Goal: Information Seeking & Learning: Learn about a topic

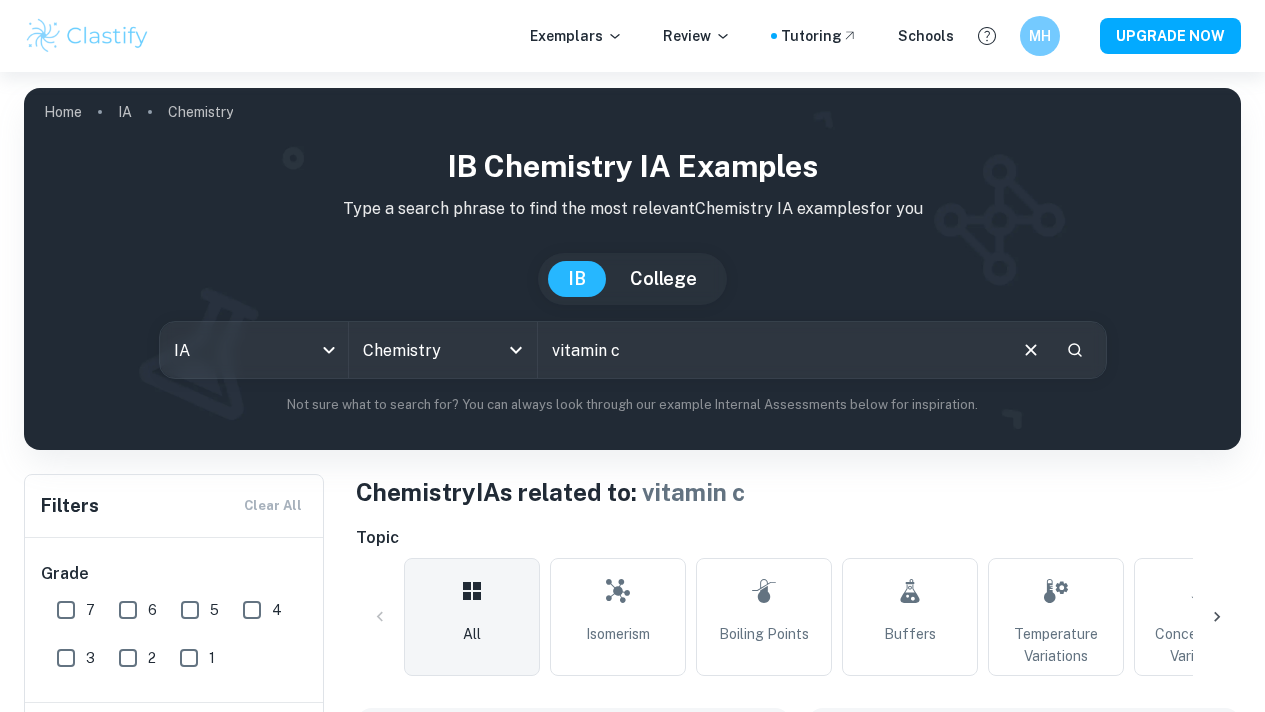
click at [615, 322] on input "vitamin c" at bounding box center [771, 350] width 466 height 56
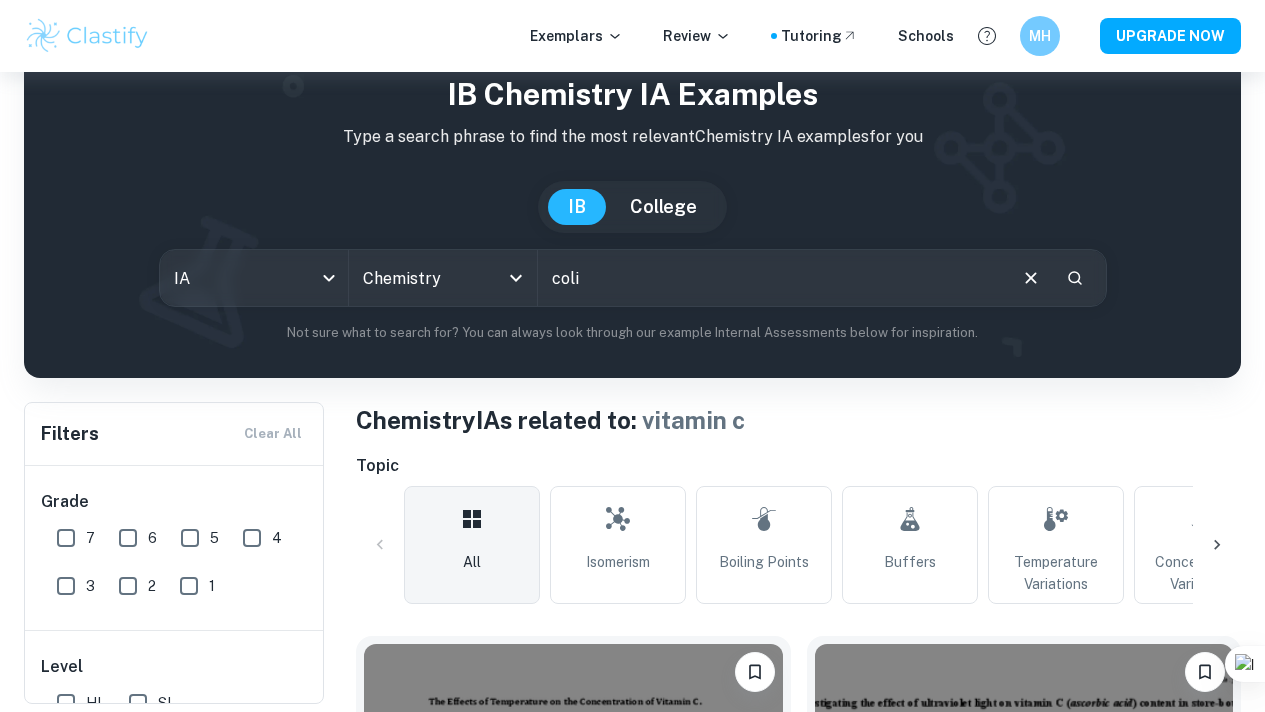
click at [625, 285] on input "coli" at bounding box center [771, 278] width 466 height 56
paste input "orimetric"
type input "colorimetric"
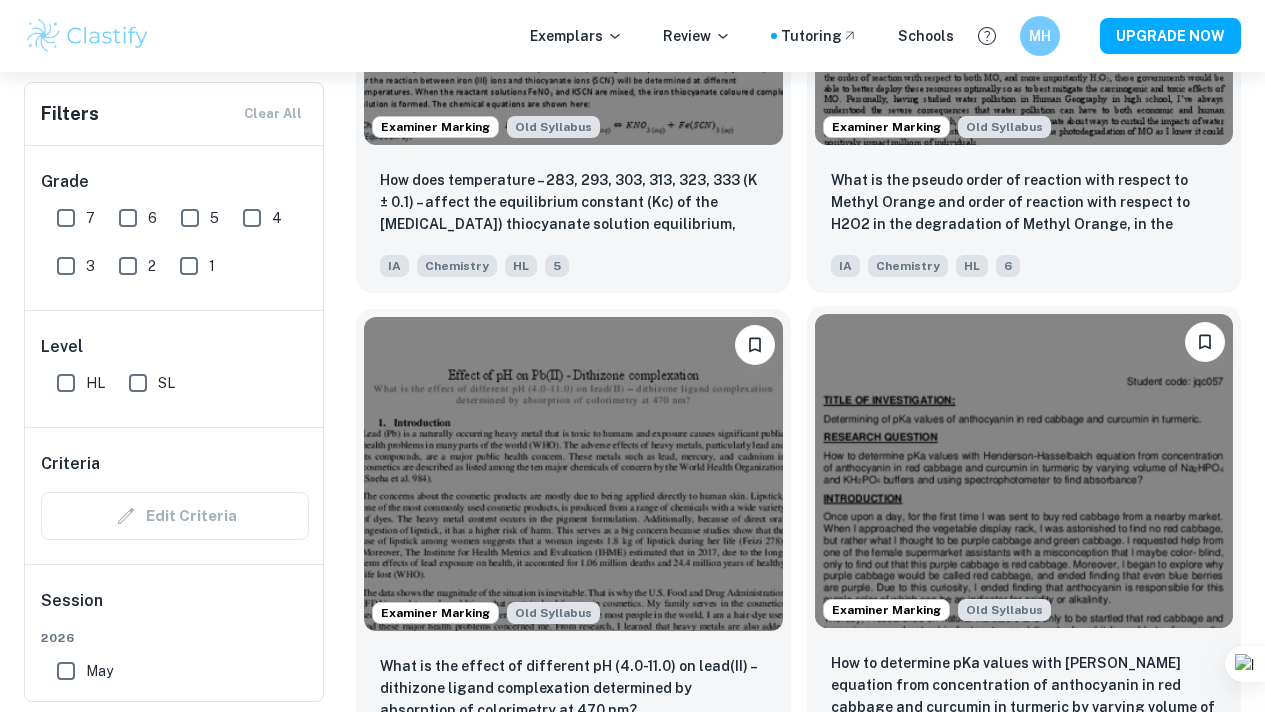
scroll to position [2825, 0]
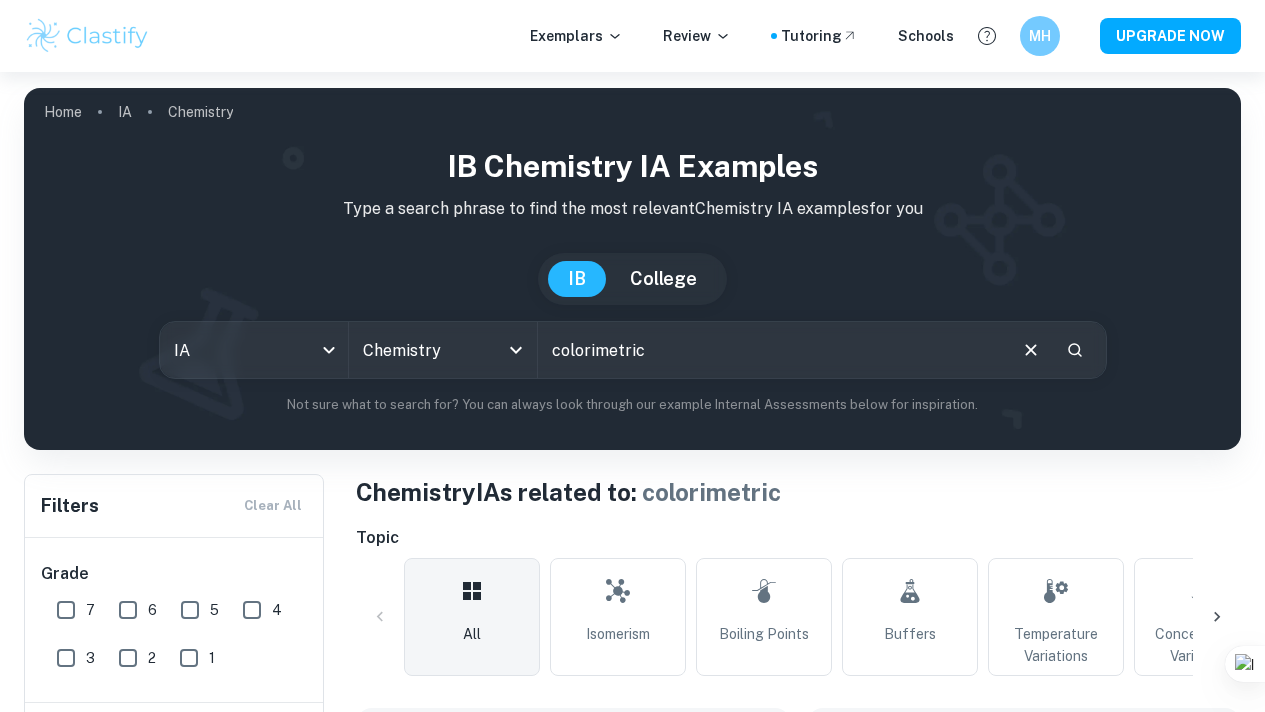
click at [675, 356] on input "colorimetric" at bounding box center [771, 350] width 466 height 56
type input "Colorimeter"
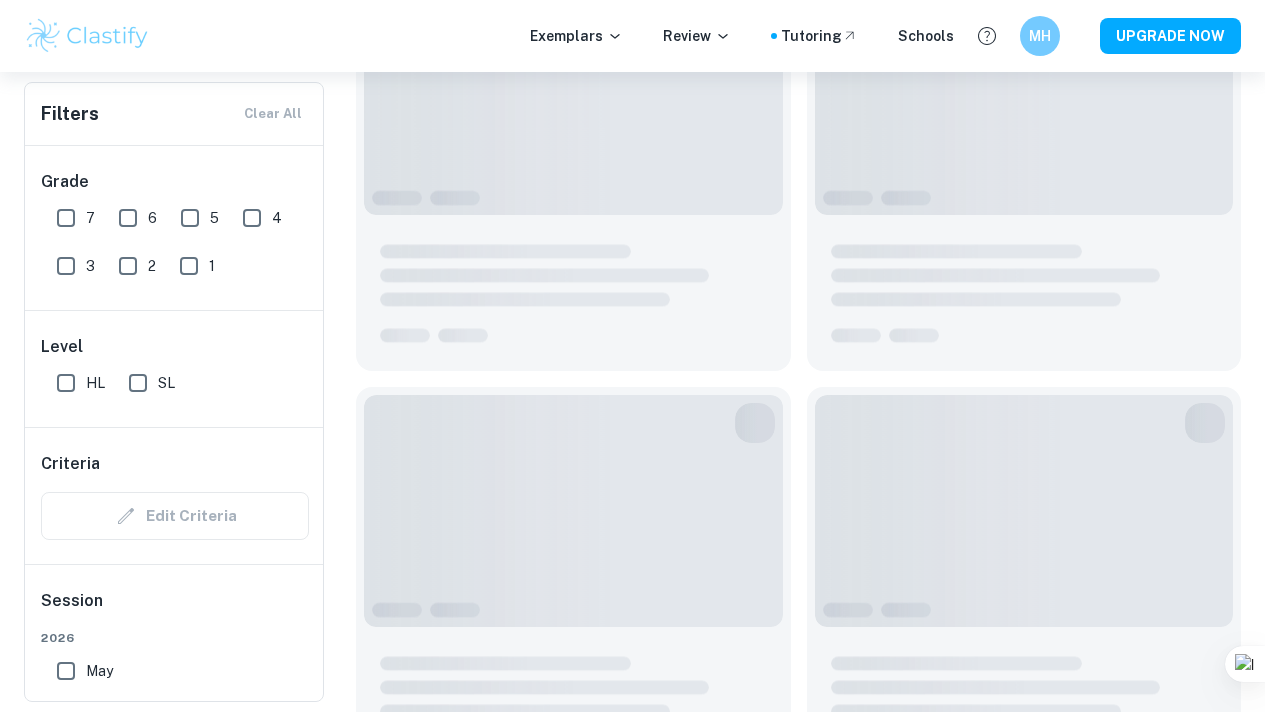
scroll to position [724, 0]
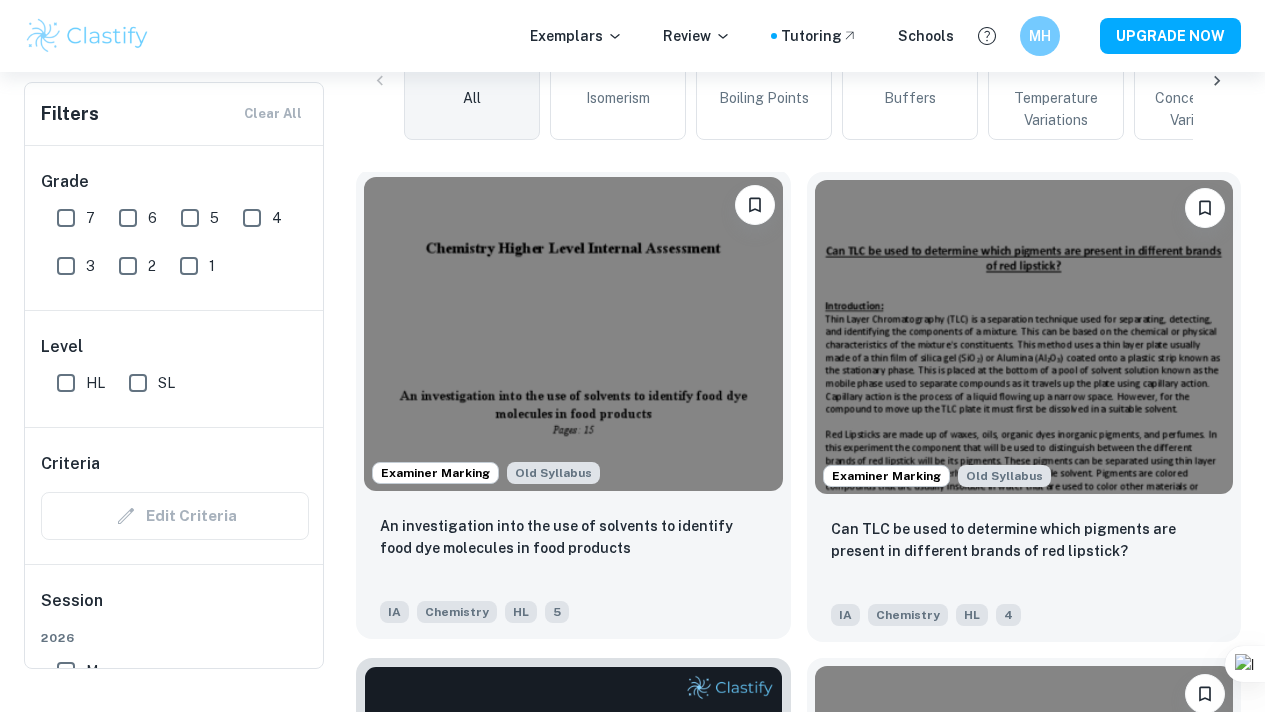
scroll to position [39, 0]
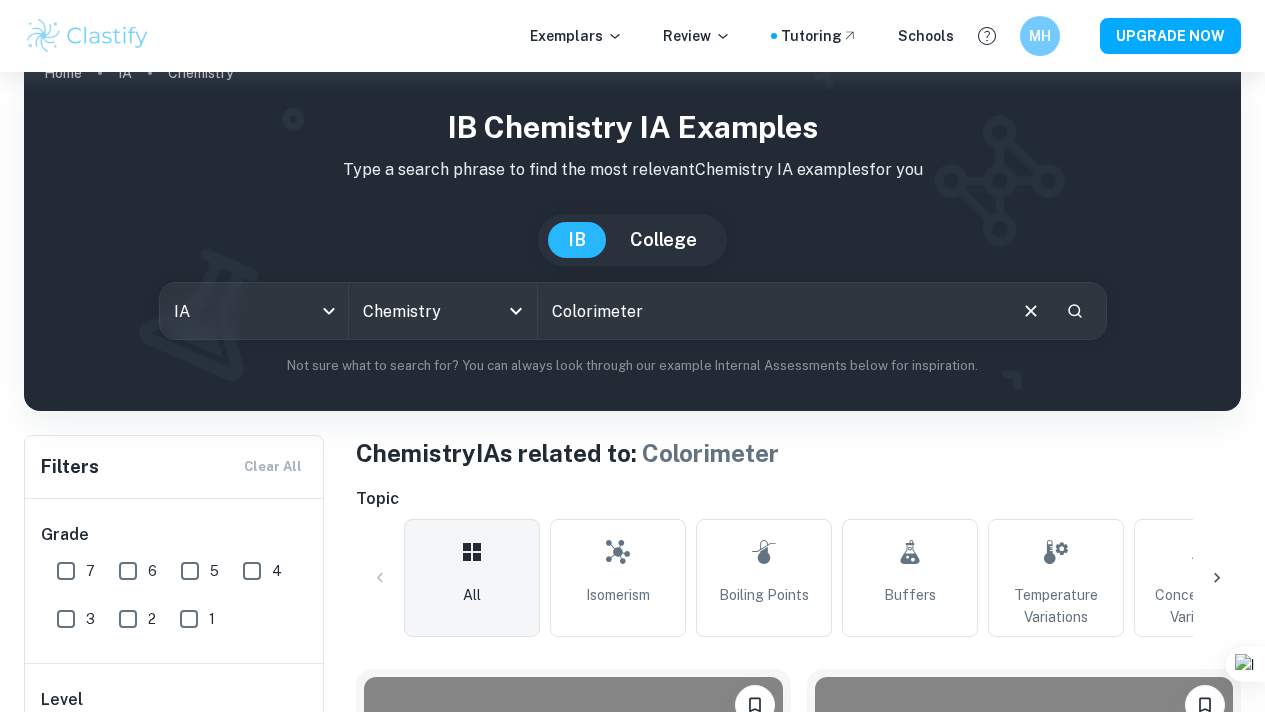
click at [727, 309] on input "Colorimeter" at bounding box center [771, 311] width 466 height 56
paste input "colorimetric"
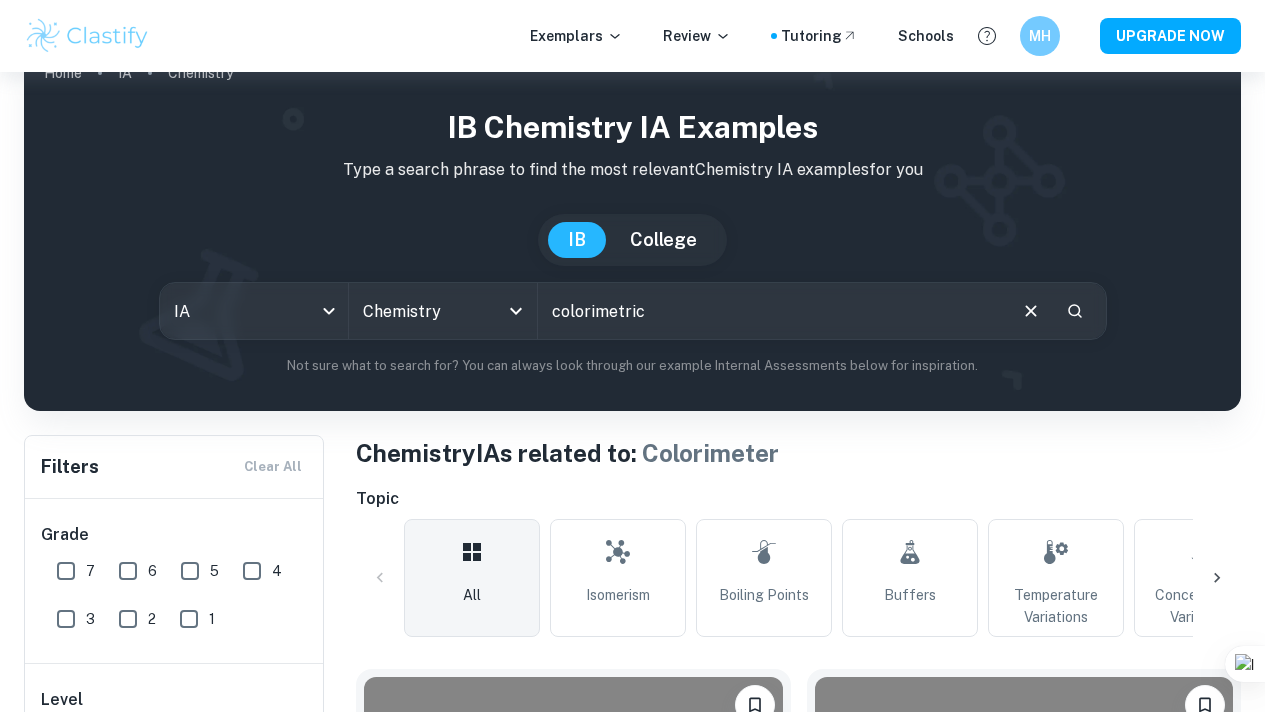
type input "colorimetric"
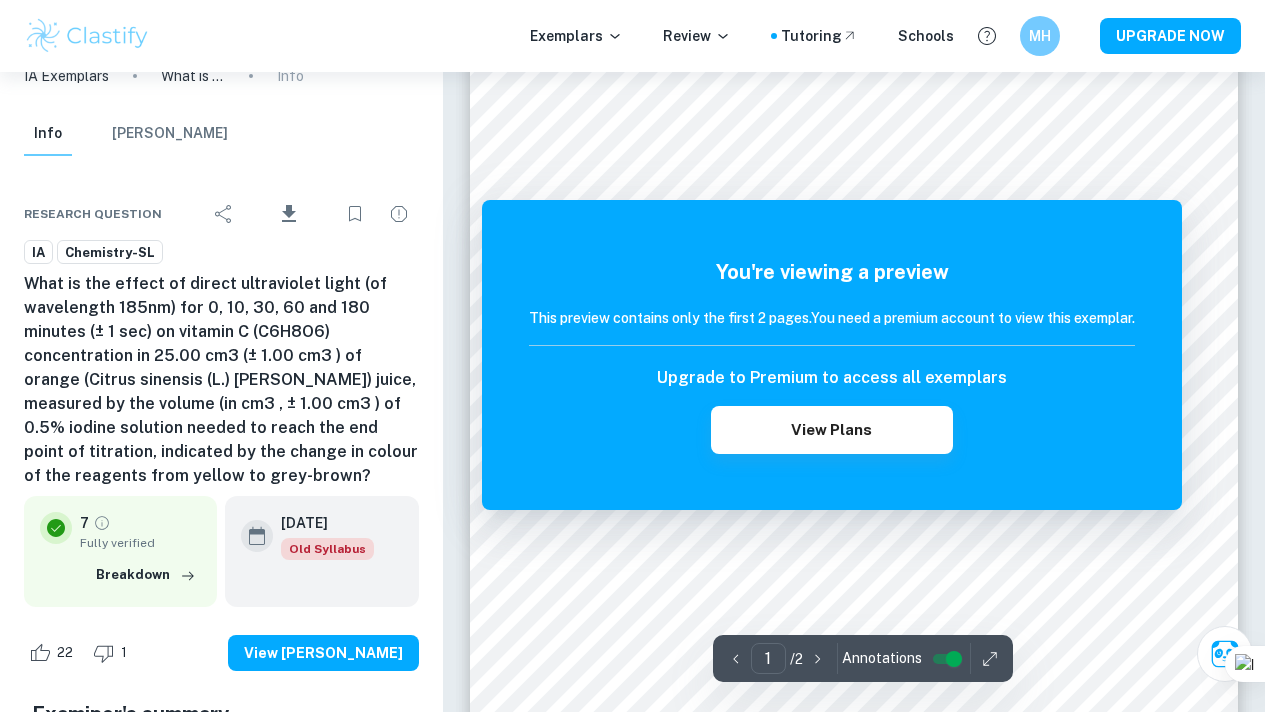
scroll to position [245, 0]
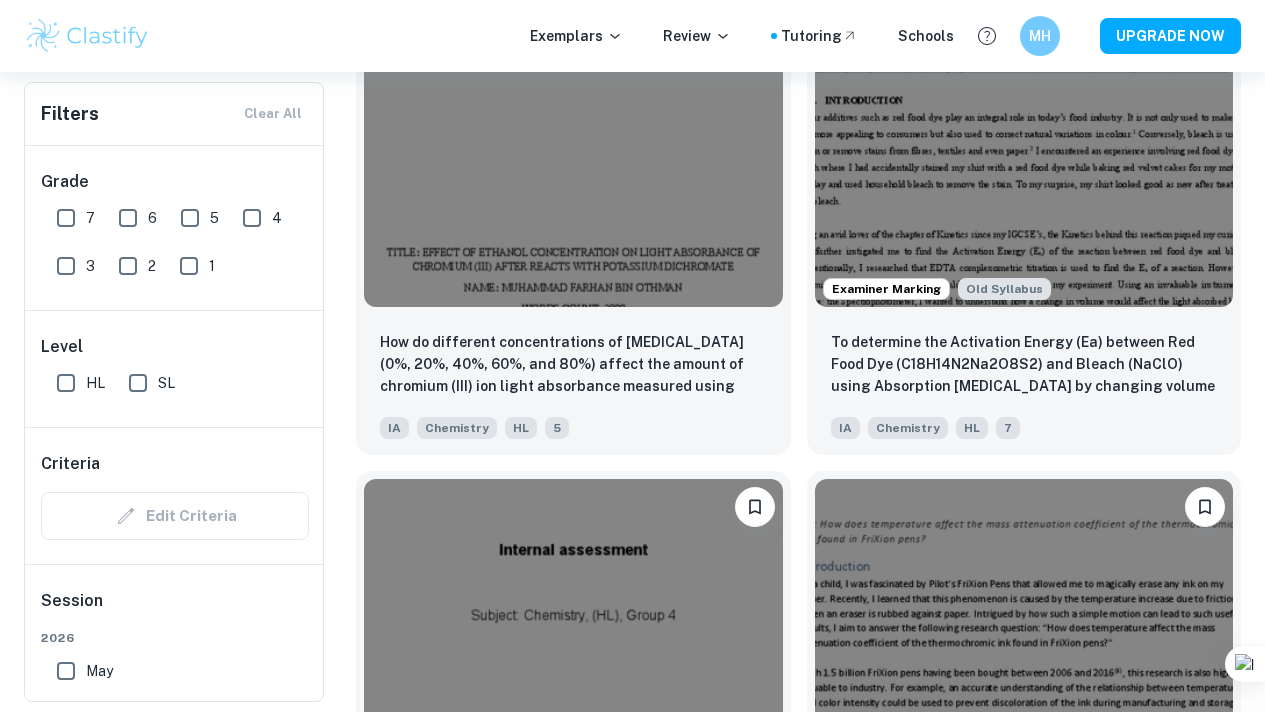
scroll to position [4426, 0]
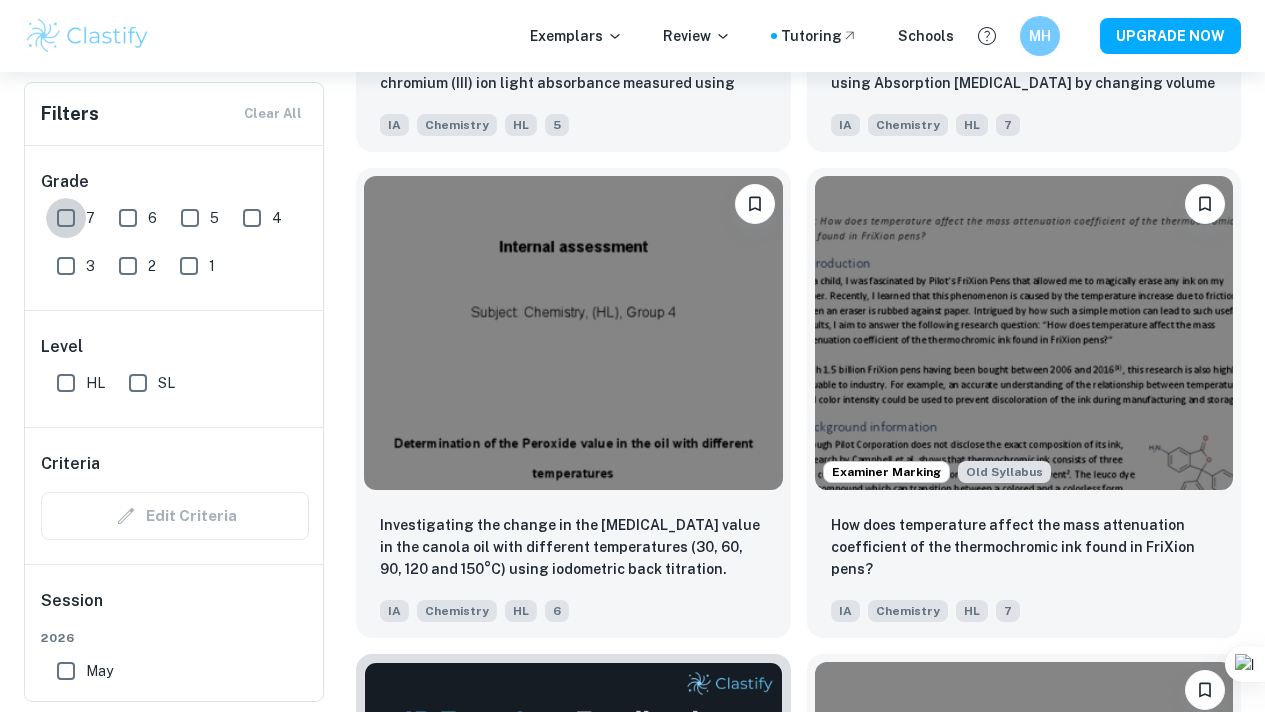
click at [81, 218] on input "7" at bounding box center [66, 218] width 40 height 40
checkbox input "true"
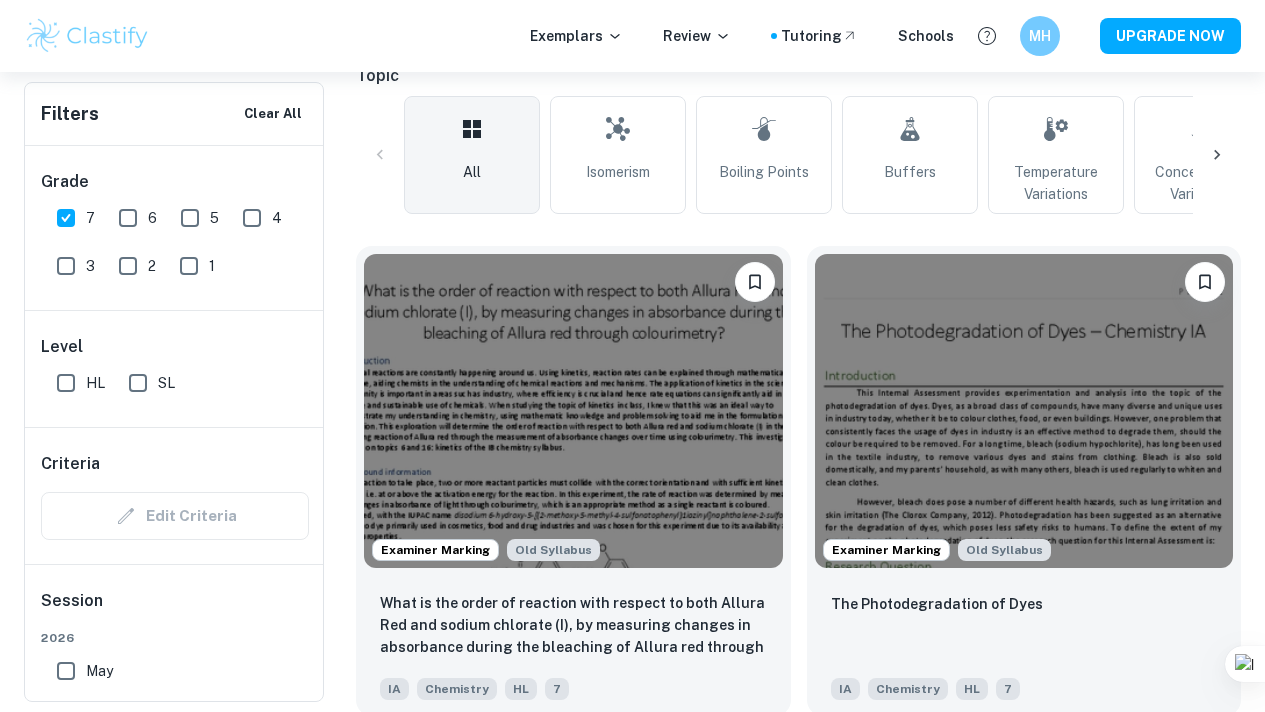
scroll to position [0, 0]
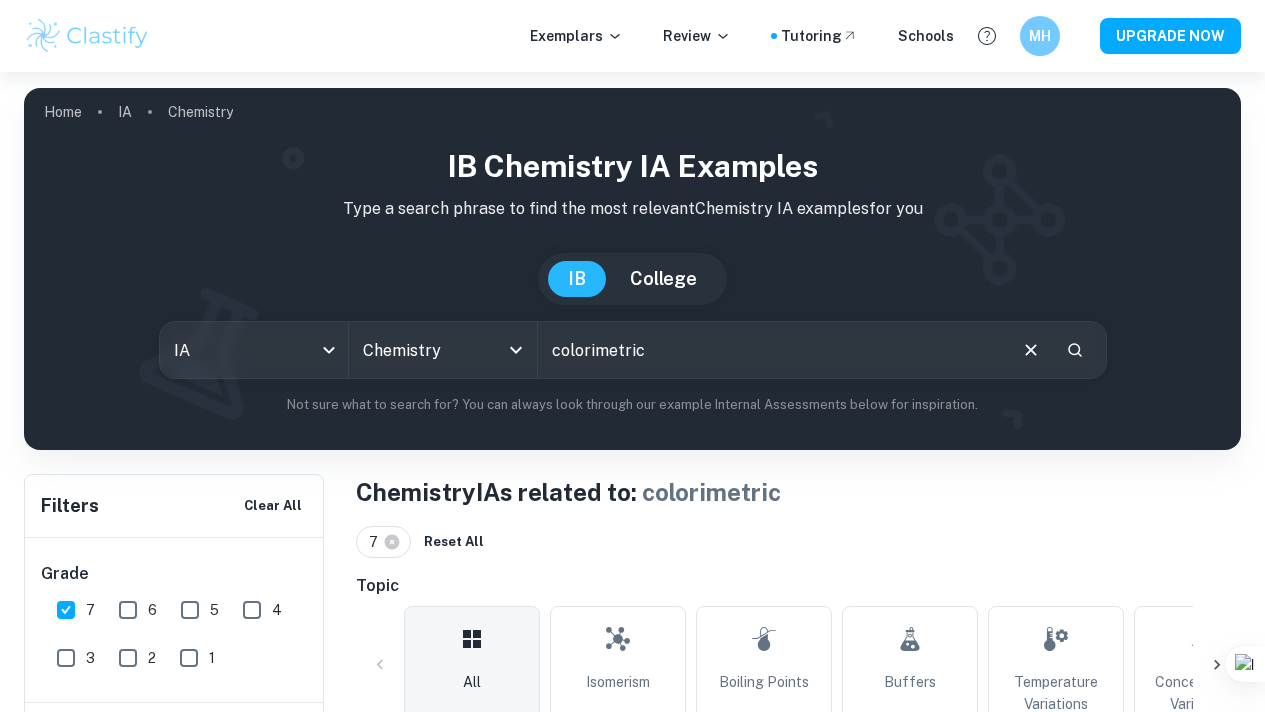
click at [655, 335] on input "colorimetric" at bounding box center [771, 350] width 466 height 56
click at [665, 343] on input "colorimetric" at bounding box center [771, 350] width 466 height 56
type input "colorimetry"
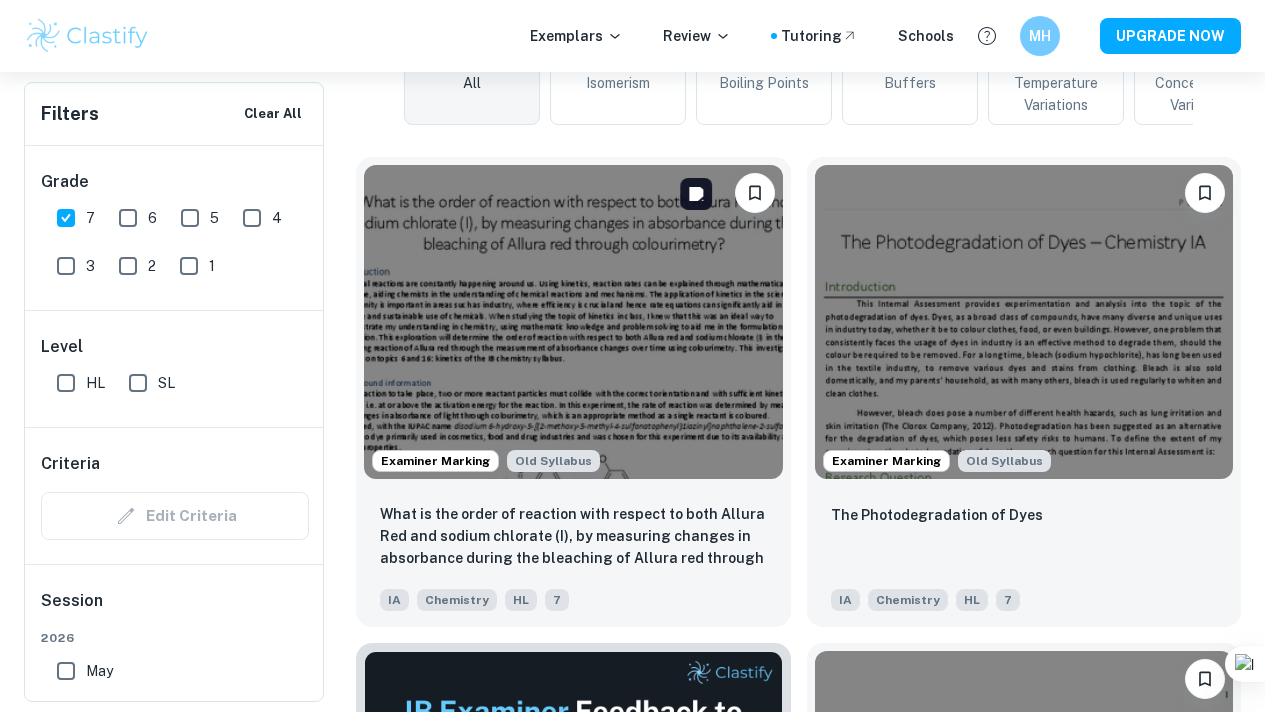
scroll to position [597, 0]
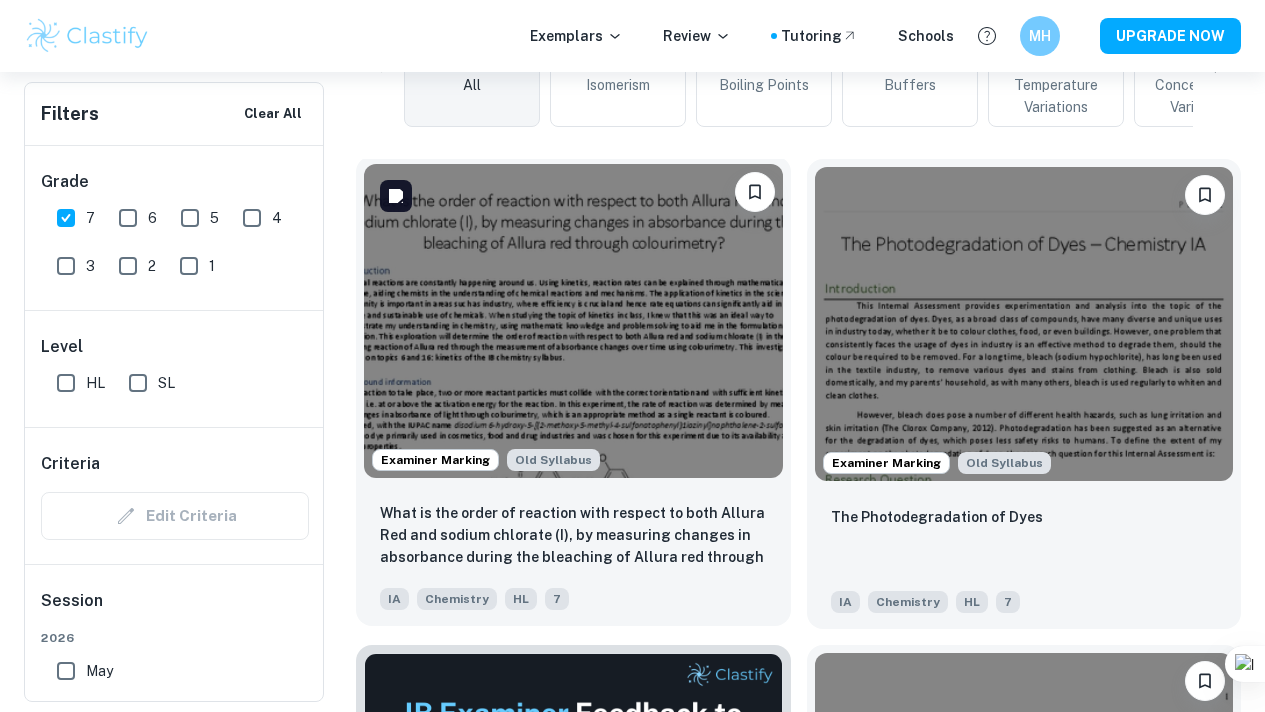
click at [471, 271] on img at bounding box center [573, 321] width 419 height 314
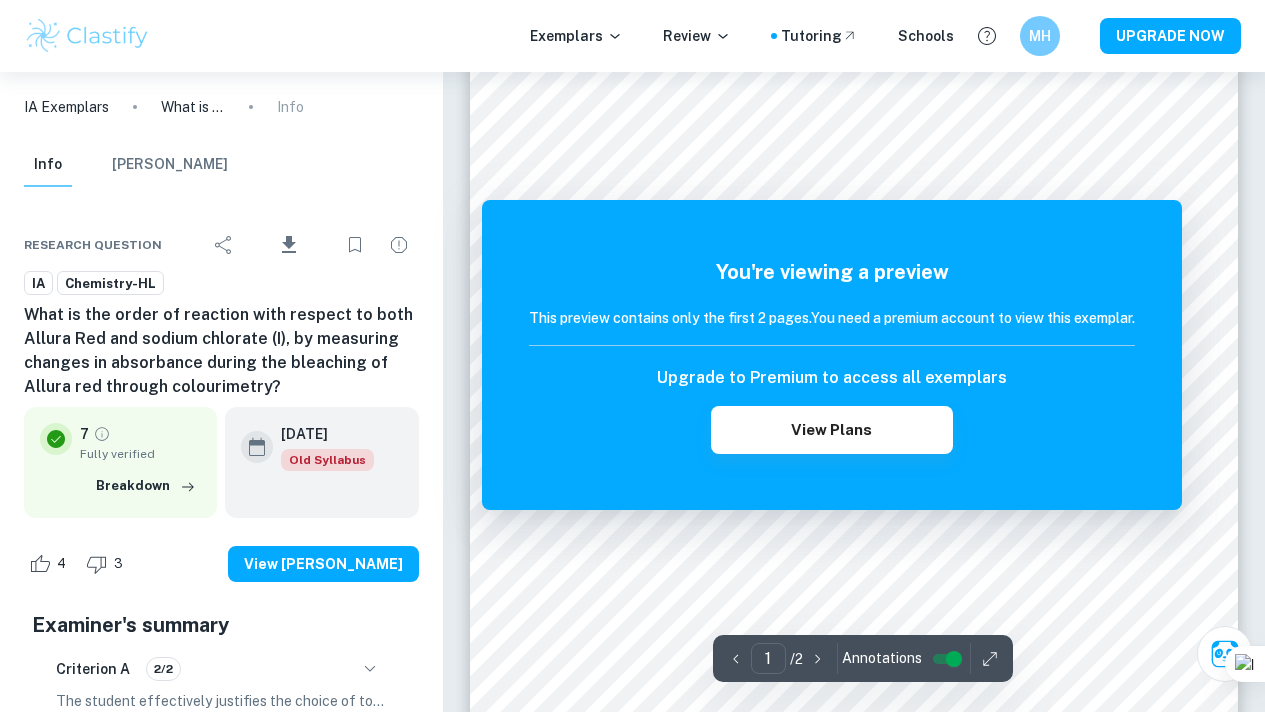
scroll to position [25, 0]
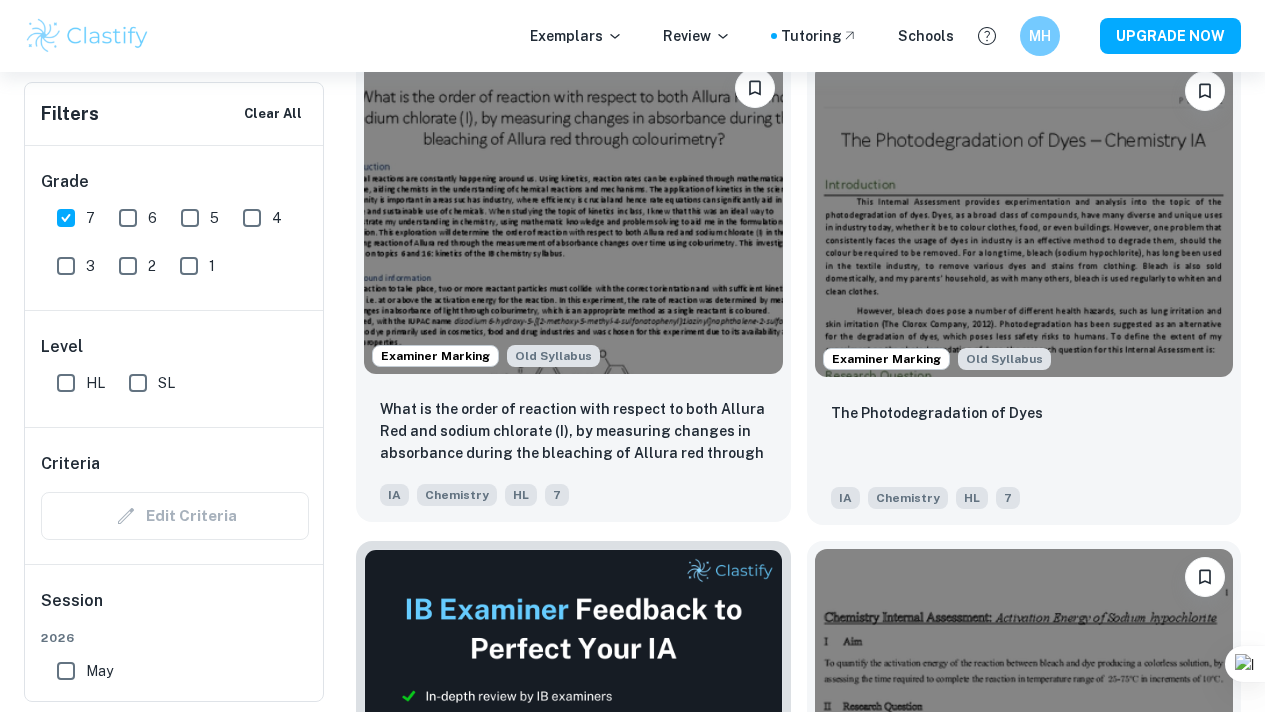
scroll to position [869, 0]
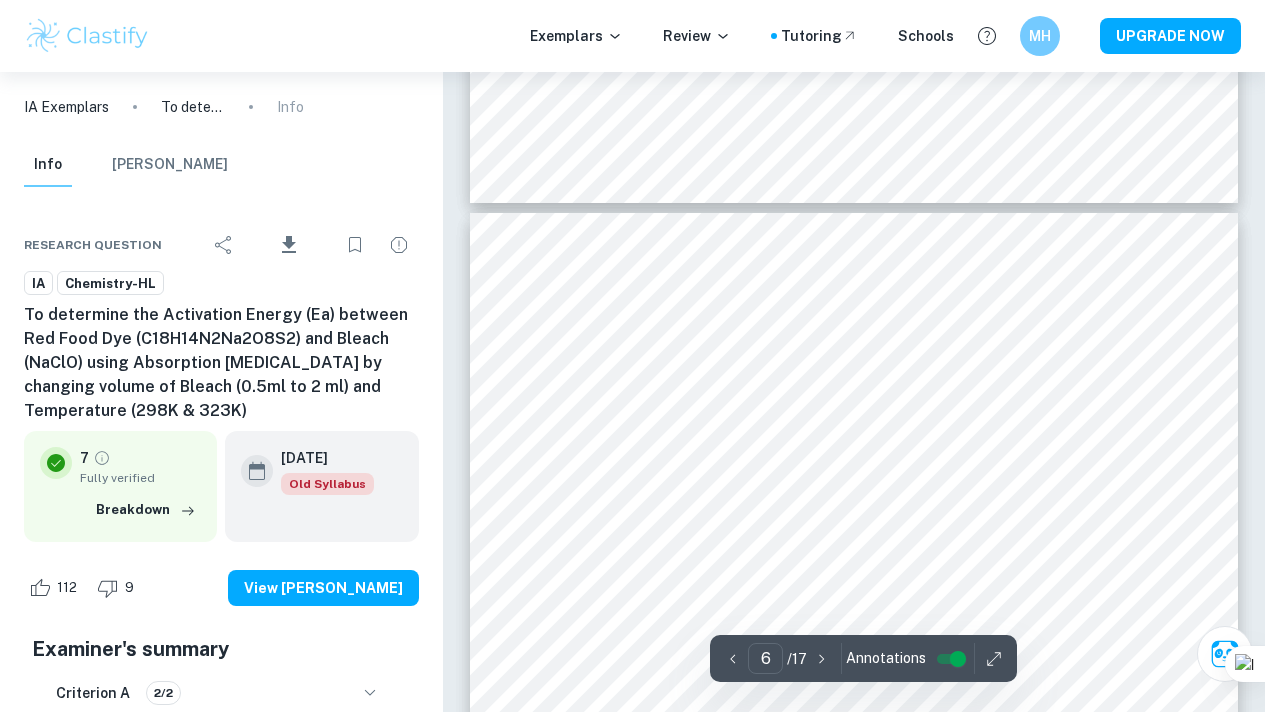
scroll to position [5600, 0]
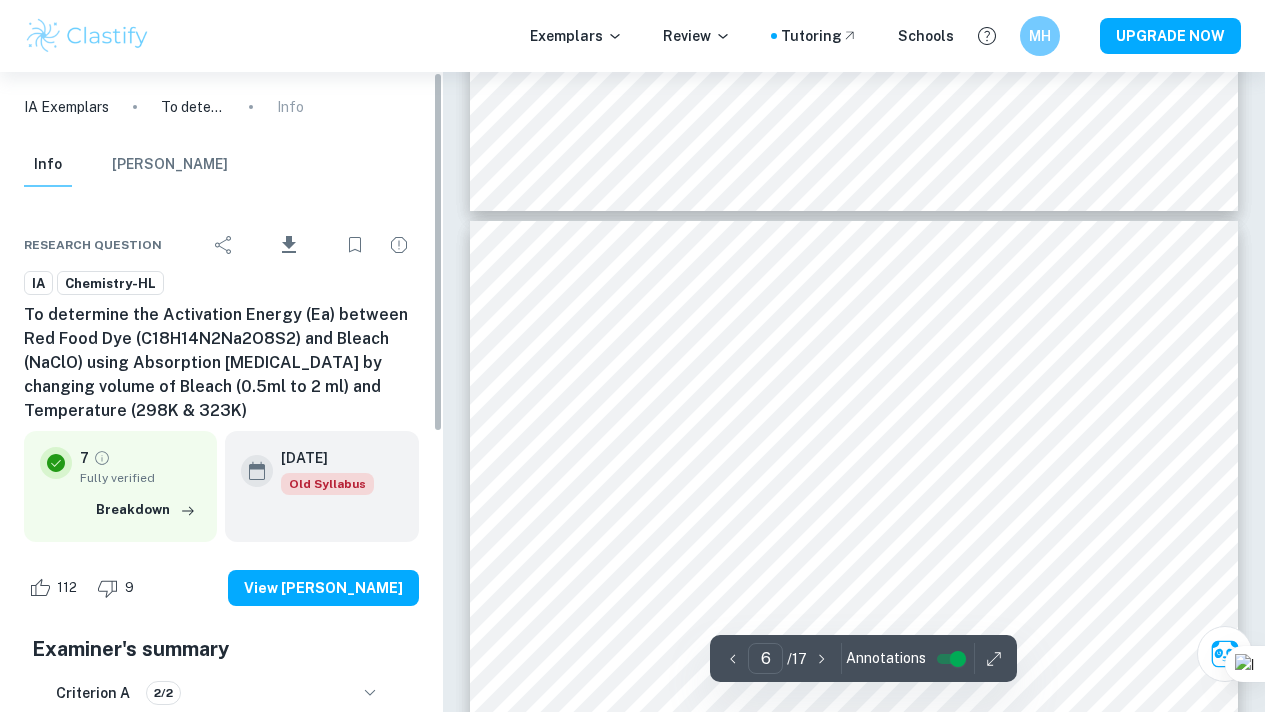
click at [311, 362] on h6 "To determine the Activation Energy (Ea) between Red Food Dye (C18H14N2Na2O8S2) …" at bounding box center [221, 363] width 395 height 120
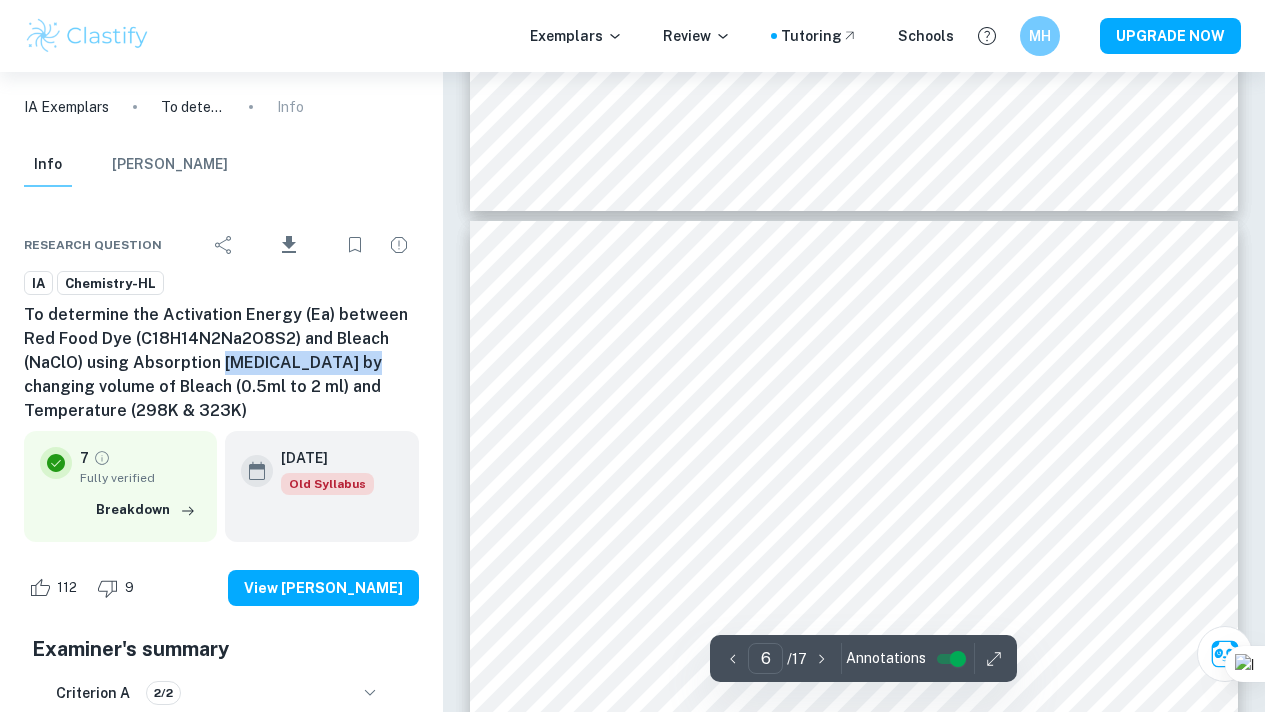
click at [311, 362] on h6 "To determine the Activation Energy (Ea) between Red Food Dye (C18H14N2Na2O8S2) …" at bounding box center [221, 363] width 395 height 120
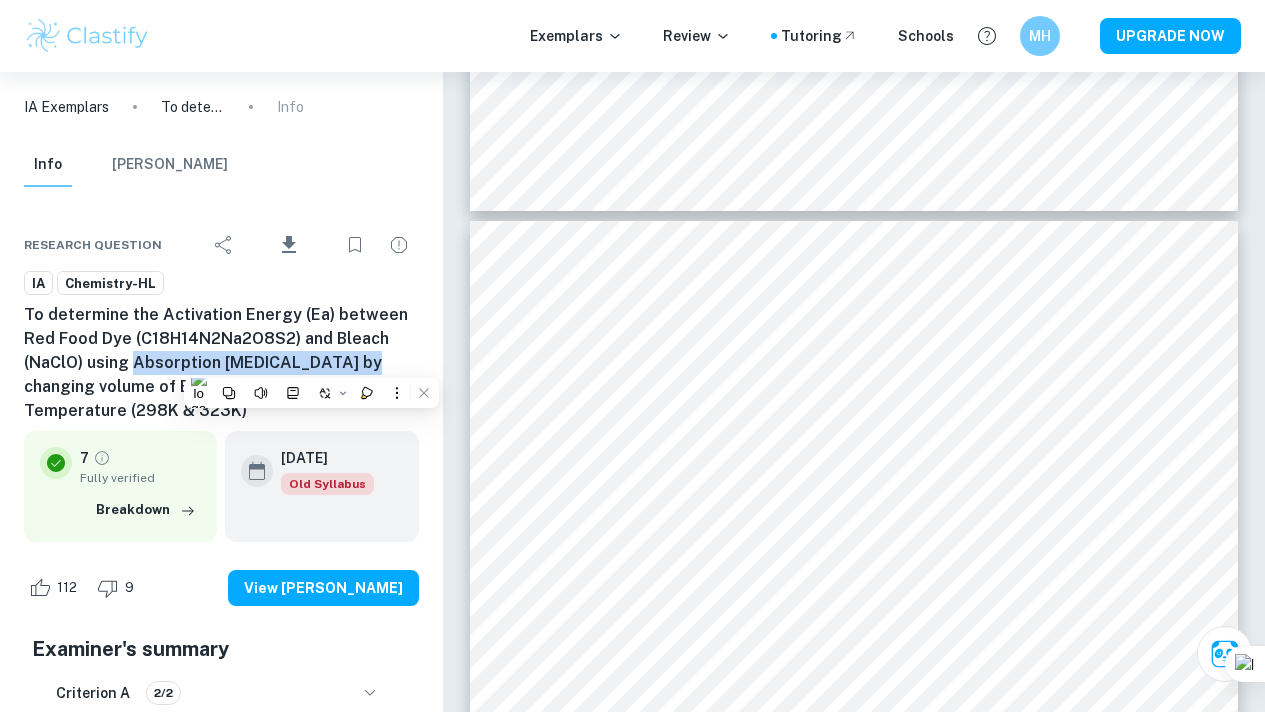
copy h6 "Absorption [MEDICAL_DATA]"
drag, startPoint x: 135, startPoint y: 363, endPoint x: 369, endPoint y: 363, distance: 234.0
click at [369, 363] on h6 "To determine the Activation Energy (Ea) between Red Food Dye (C18H14N2Na2O8S2) …" at bounding box center [221, 363] width 395 height 120
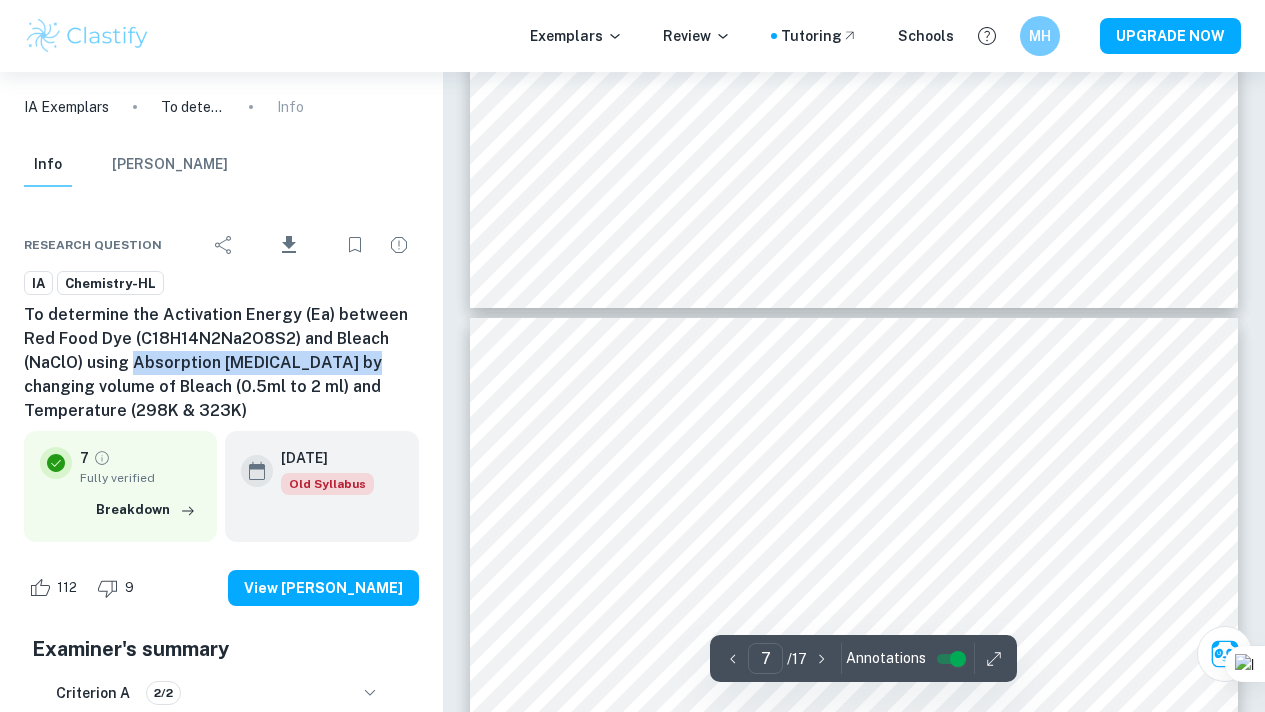
scroll to position [6803, 0]
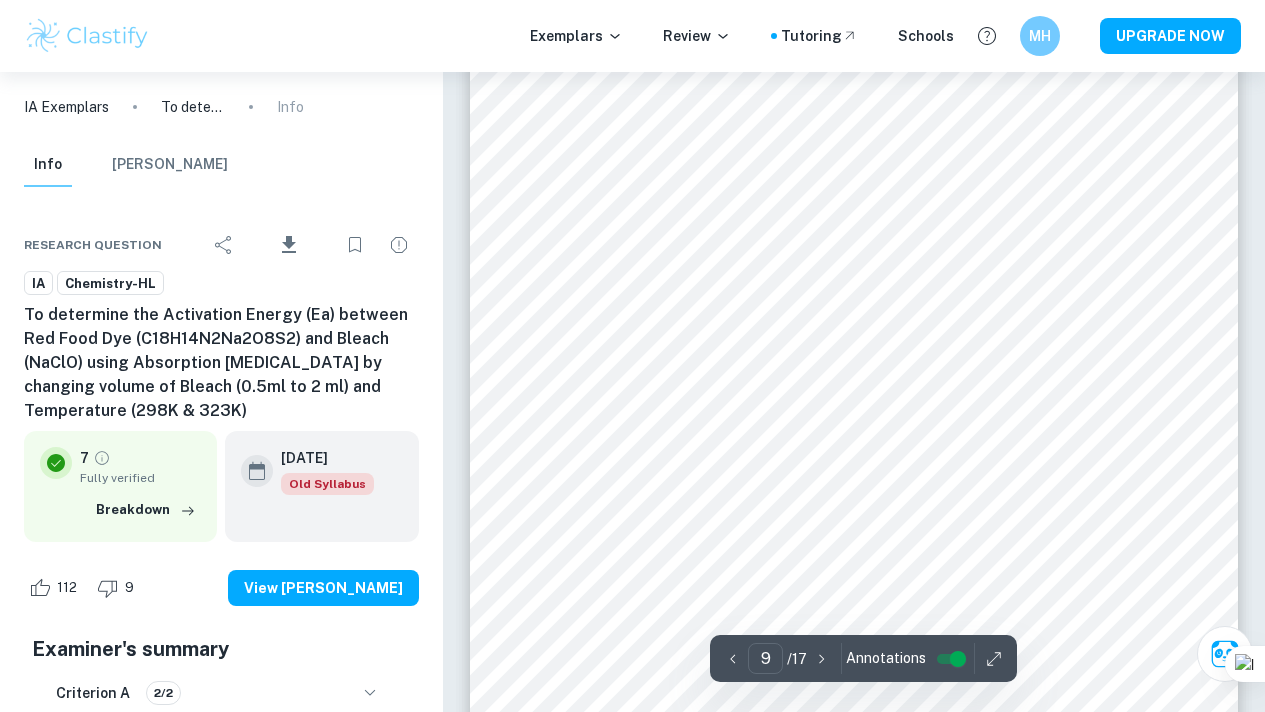
scroll to position [9461, 0]
type input "10"
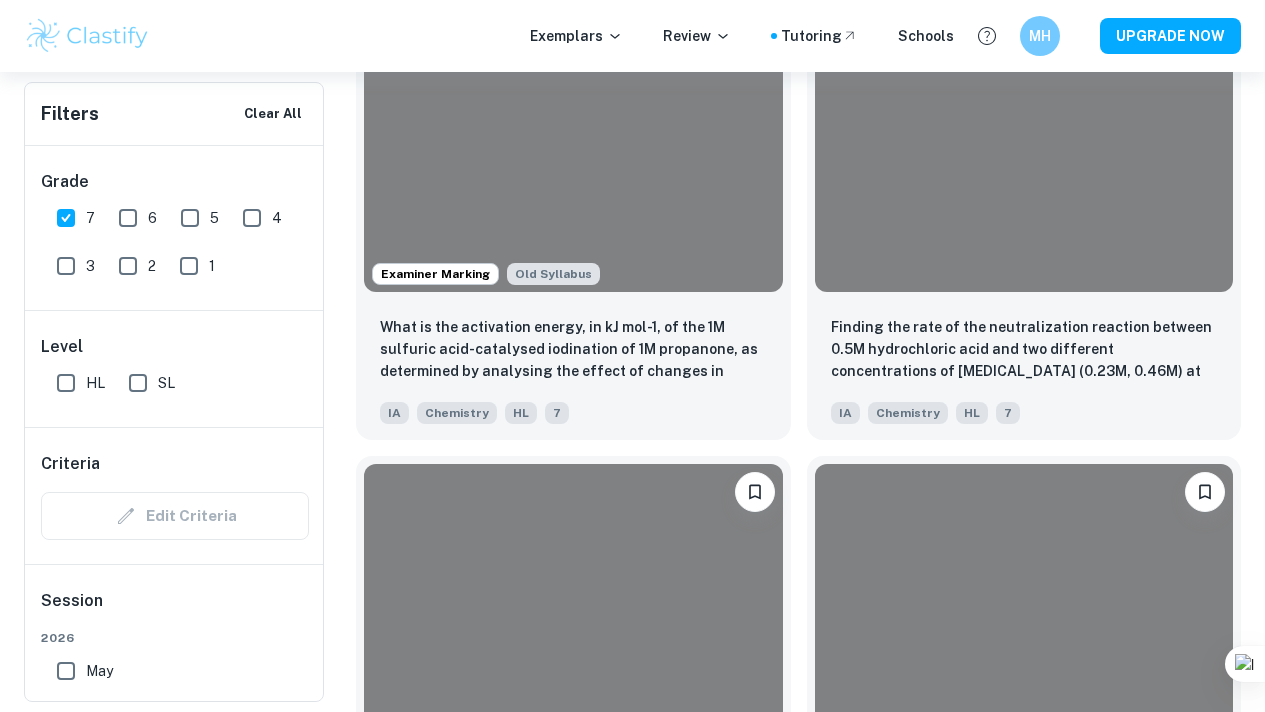
scroll to position [869, 0]
